Goal: Task Accomplishment & Management: Manage account settings

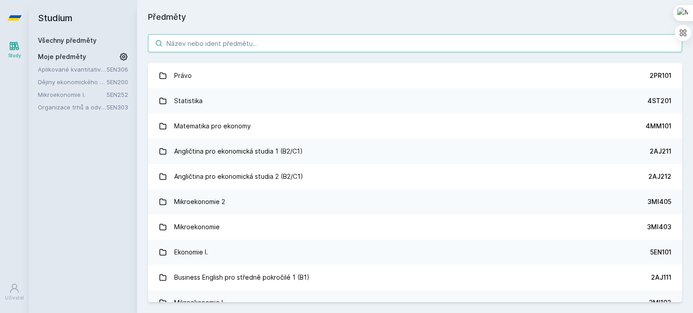
click at [223, 41] on input "search" at bounding box center [415, 43] width 534 height 18
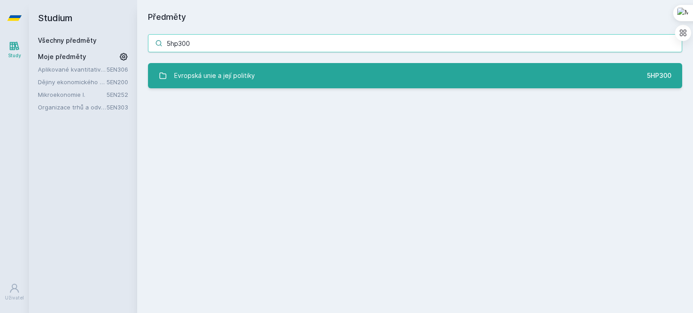
type input "5hp300"
click at [235, 75] on div "Evropská unie a její politiky" at bounding box center [214, 76] width 81 height 18
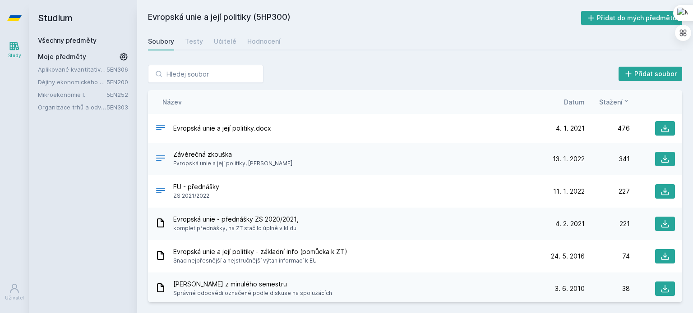
click at [570, 99] on span "Datum" at bounding box center [574, 101] width 21 height 9
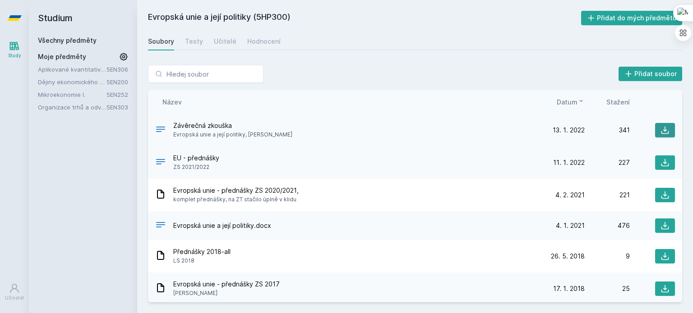
click at [660, 130] on icon at bounding box center [664, 130] width 9 height 9
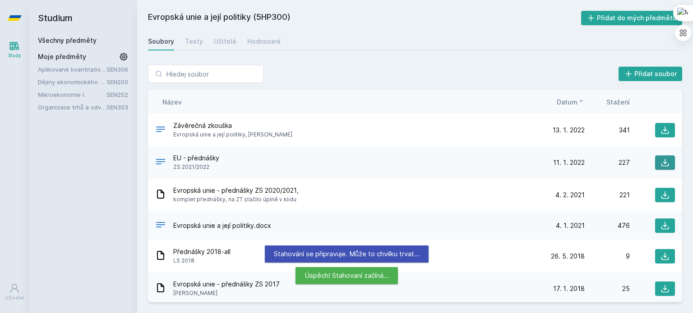
click at [662, 166] on icon at bounding box center [664, 162] width 9 height 9
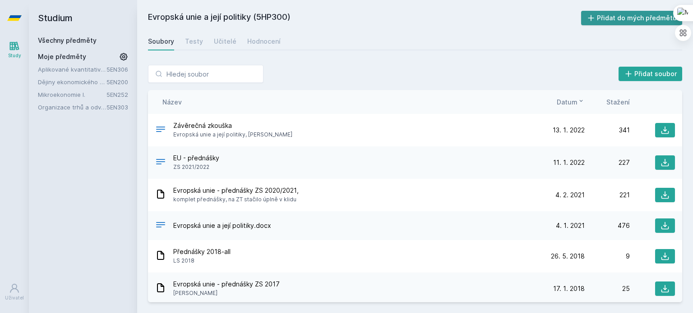
click at [657, 16] on button "Přidat do mých předmětů" at bounding box center [631, 18] width 101 height 14
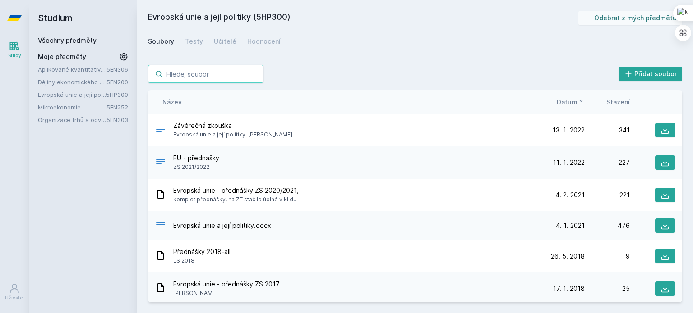
click at [210, 70] on input "search" at bounding box center [205, 74] width 115 height 18
click at [69, 39] on link "Všechny předměty" at bounding box center [67, 41] width 59 height 8
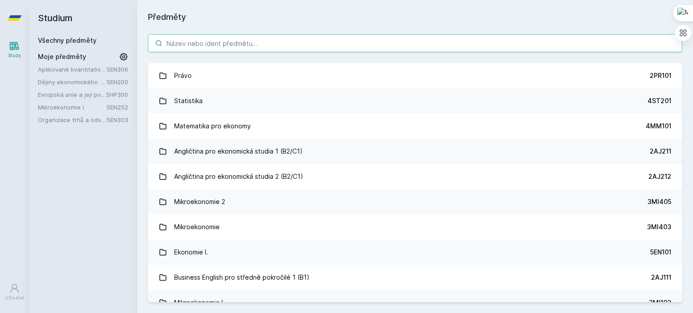
click at [195, 43] on input "search" at bounding box center [415, 43] width 534 height 18
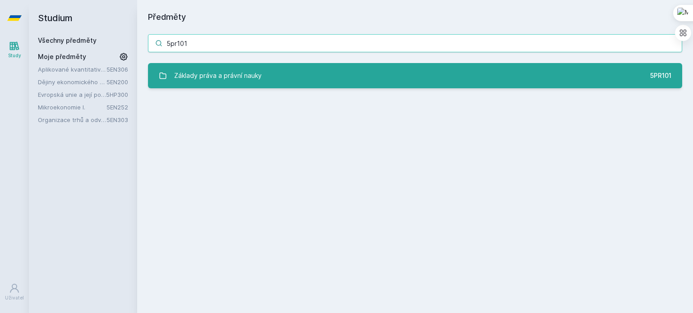
type input "5pr101"
click at [223, 78] on div "Základy práva a právní nauky" at bounding box center [217, 76] width 87 height 18
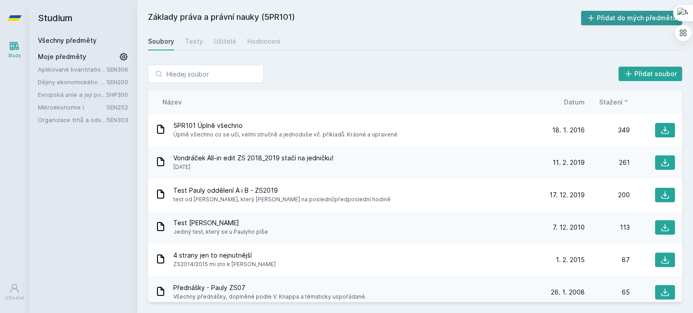
click at [635, 19] on button "Přidat do mých předmětů" at bounding box center [631, 18] width 101 height 14
drag, startPoint x: 70, startPoint y: 121, endPoint x: 60, endPoint y: 119, distance: 10.5
click at [60, 119] on link "Organizace trhů a odvětví" at bounding box center [72, 119] width 69 height 9
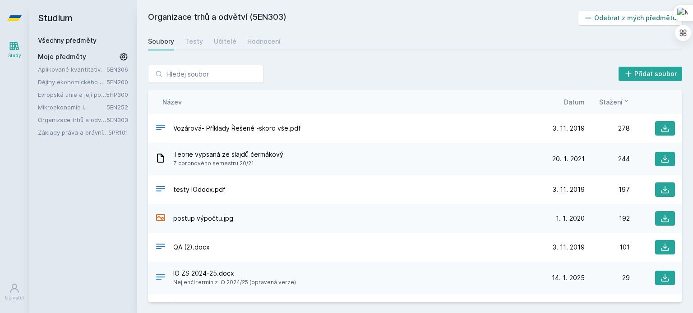
click at [646, 15] on button "Odebrat z mých předmětů" at bounding box center [630, 18] width 104 height 14
click at [77, 118] on link "Základy práva a právní nauky" at bounding box center [73, 119] width 70 height 9
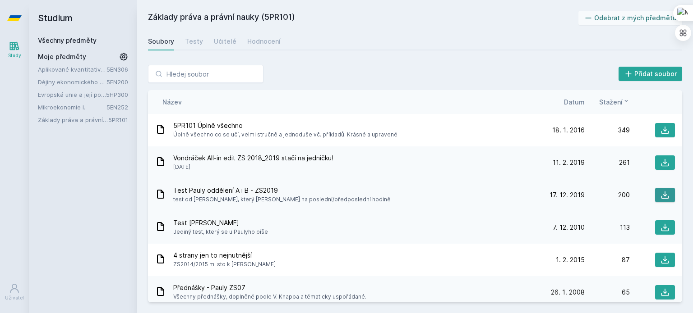
click at [660, 201] on button at bounding box center [665, 195] width 20 height 14
